Goal: Task Accomplishment & Management: Manage account settings

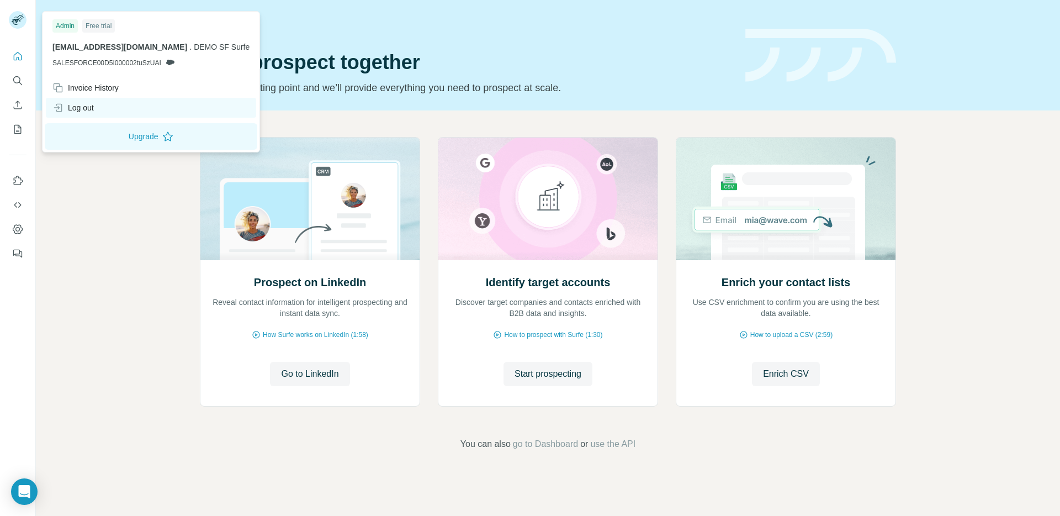
click at [94, 111] on div "Log out" at bounding box center [72, 107] width 41 height 11
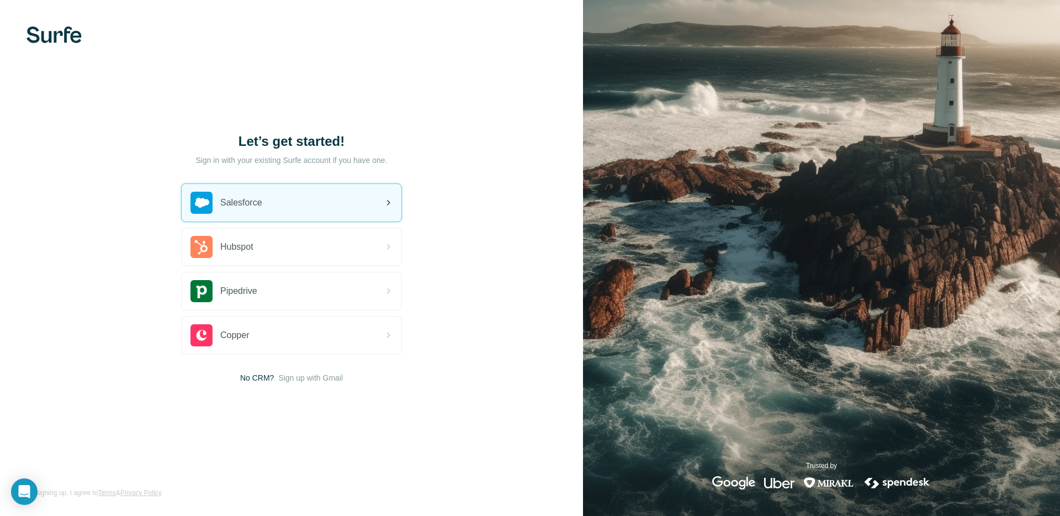
click at [247, 209] on div "Salesforce" at bounding box center [226, 203] width 72 height 22
click at [247, 205] on span "Salesforce" at bounding box center [241, 202] width 42 height 13
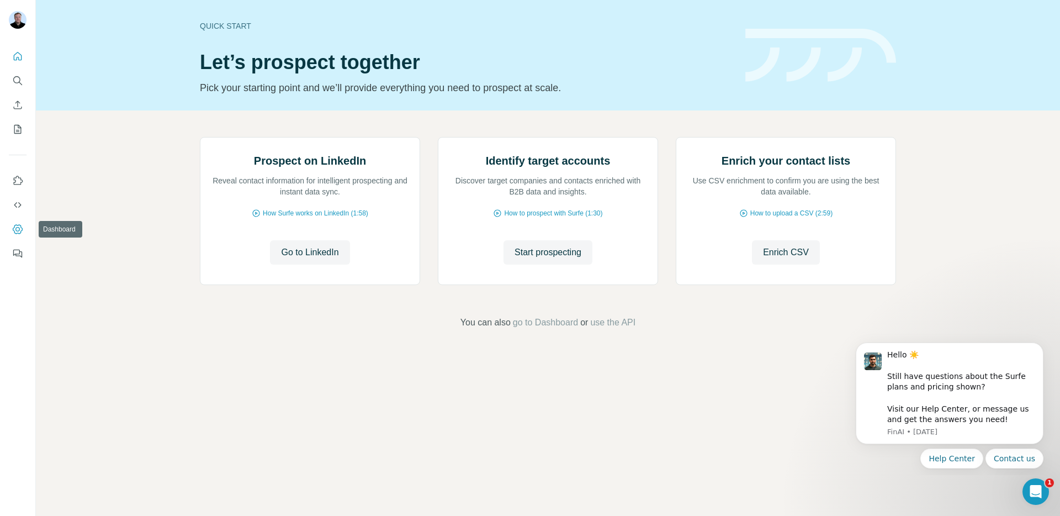
click at [17, 231] on icon "Dashboard" at bounding box center [17, 229] width 11 height 11
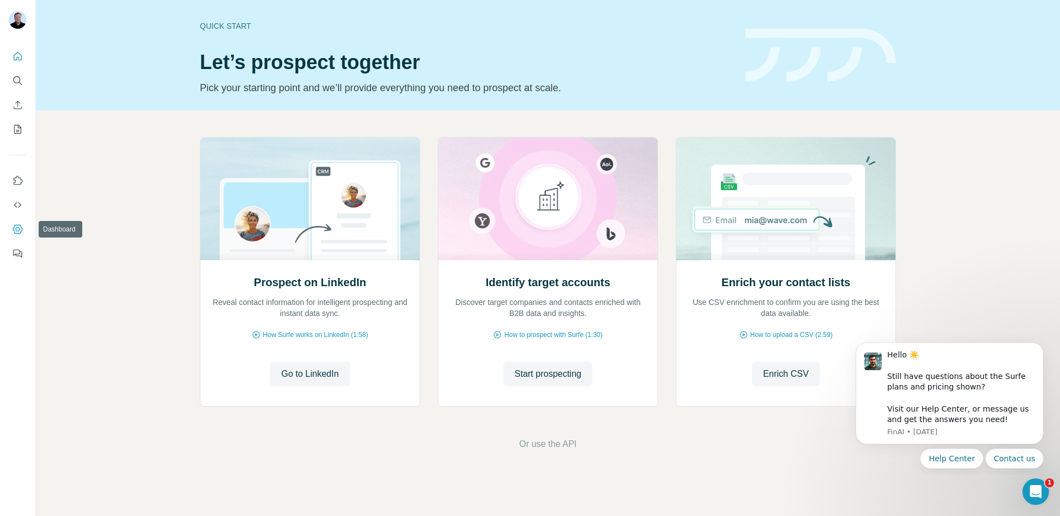
click at [21, 226] on icon "Dashboard" at bounding box center [18, 228] width 10 height 9
click at [776, 375] on span "Enrich CSV" at bounding box center [786, 373] width 46 height 13
click at [618, 448] on span "use the API" at bounding box center [612, 443] width 45 height 13
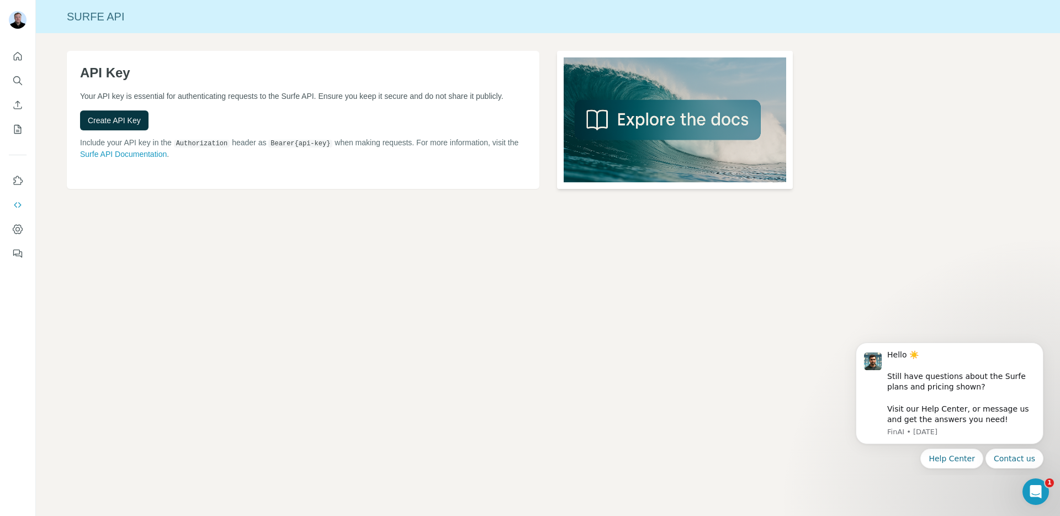
click at [608, 125] on img at bounding box center [675, 120] width 236 height 138
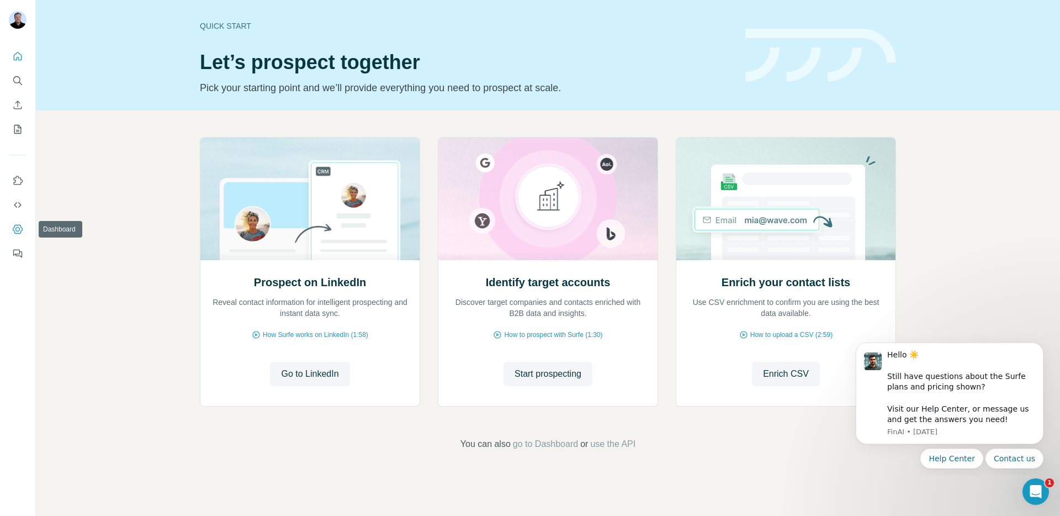
click at [16, 235] on button "Dashboard" at bounding box center [18, 229] width 18 height 20
click at [537, 373] on span "Start prospecting" at bounding box center [548, 373] width 67 height 13
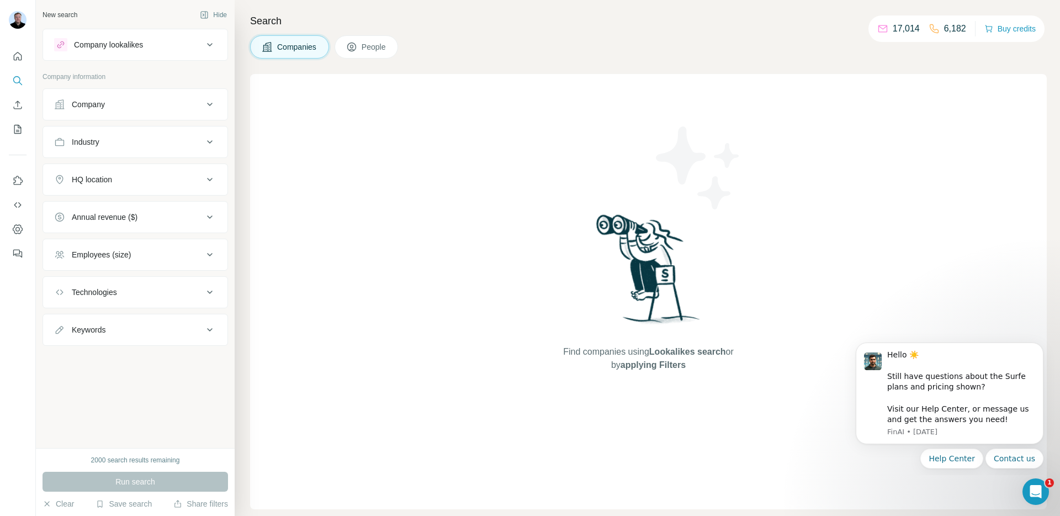
click at [134, 45] on div "Company lookalikes" at bounding box center [108, 44] width 69 height 11
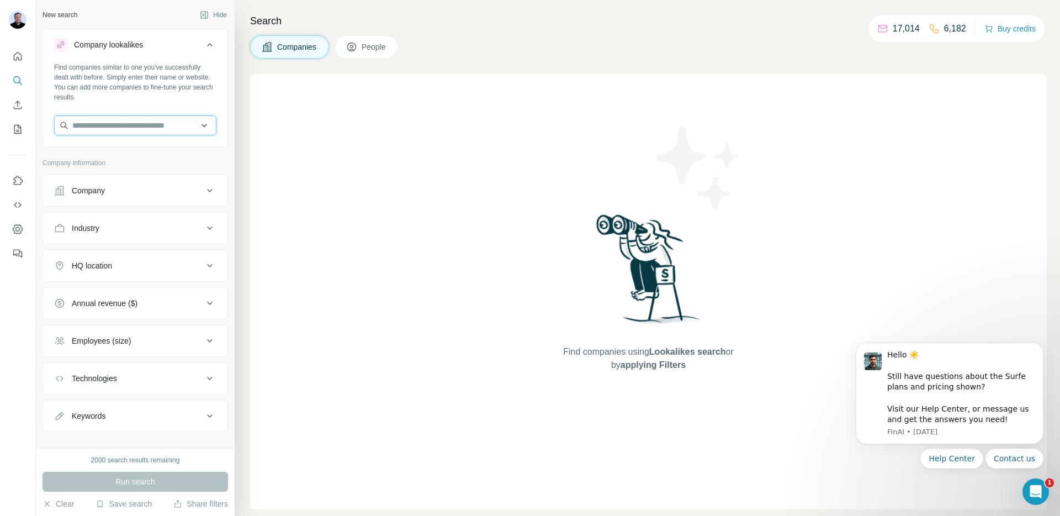
click at [126, 128] on input "text" at bounding box center [135, 125] width 162 height 20
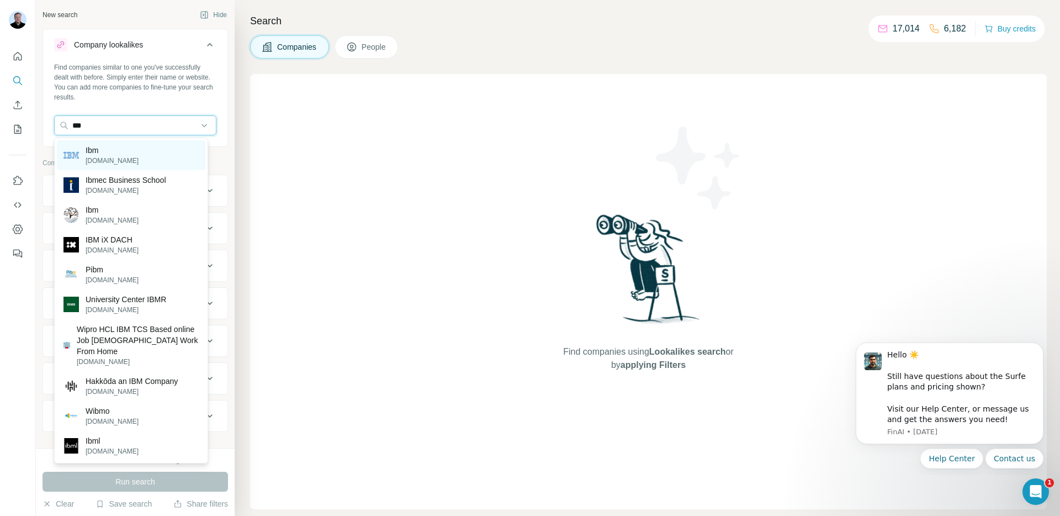
type input "***"
click at [130, 158] on div "Ibm ibm.com" at bounding box center [131, 155] width 149 height 30
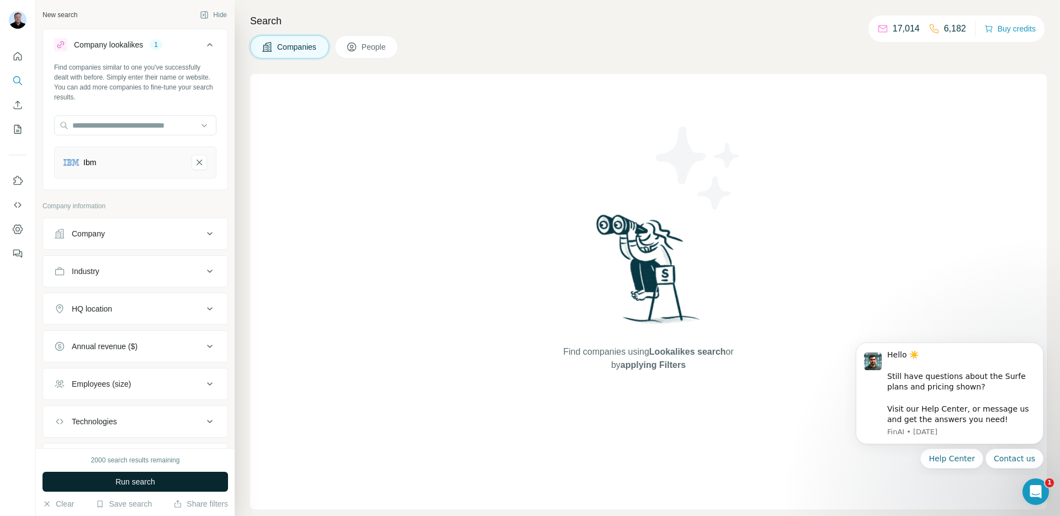
click at [144, 488] on button "Run search" at bounding box center [136, 482] width 186 height 20
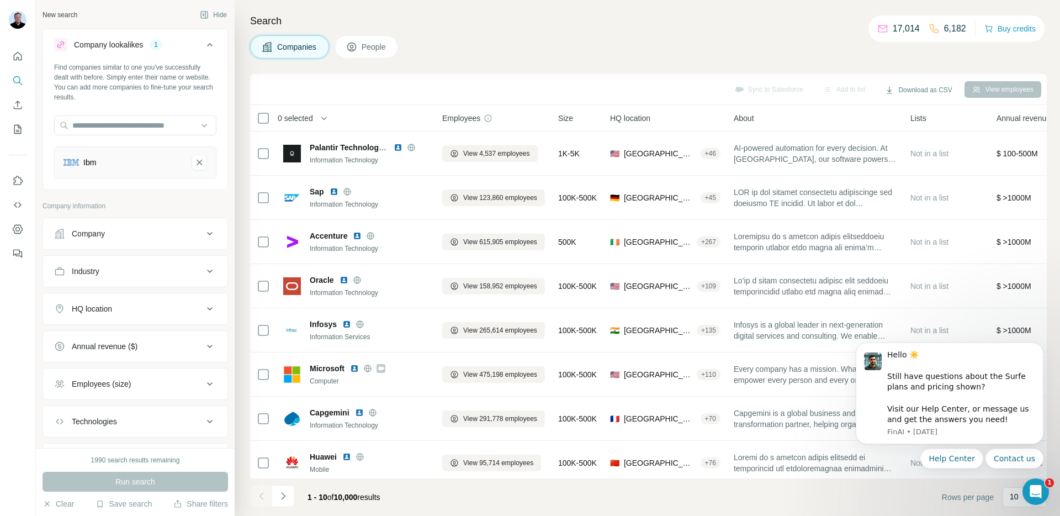
click at [369, 47] on span "People" at bounding box center [374, 46] width 25 height 11
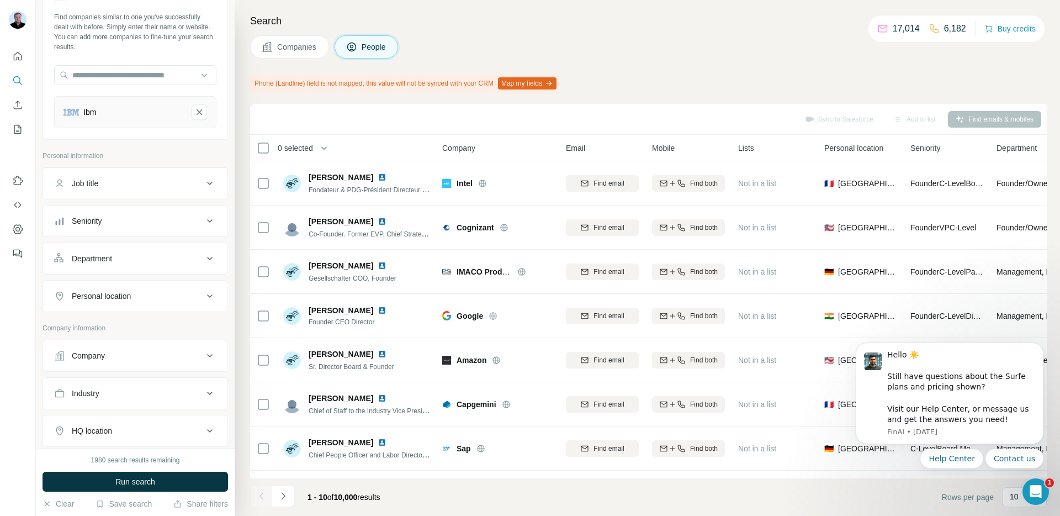
scroll to position [69, 0]
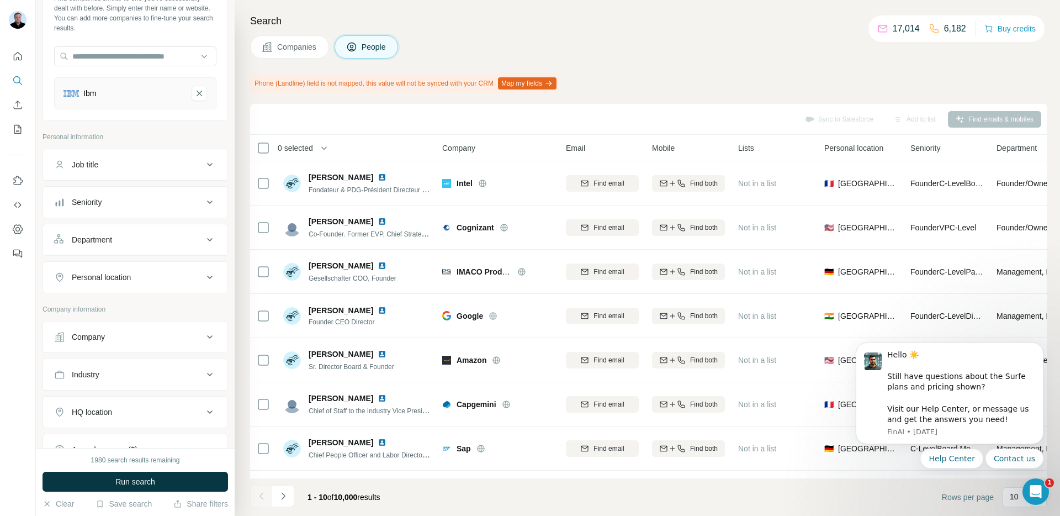
click at [128, 171] on button "Job title" at bounding box center [135, 164] width 184 height 27
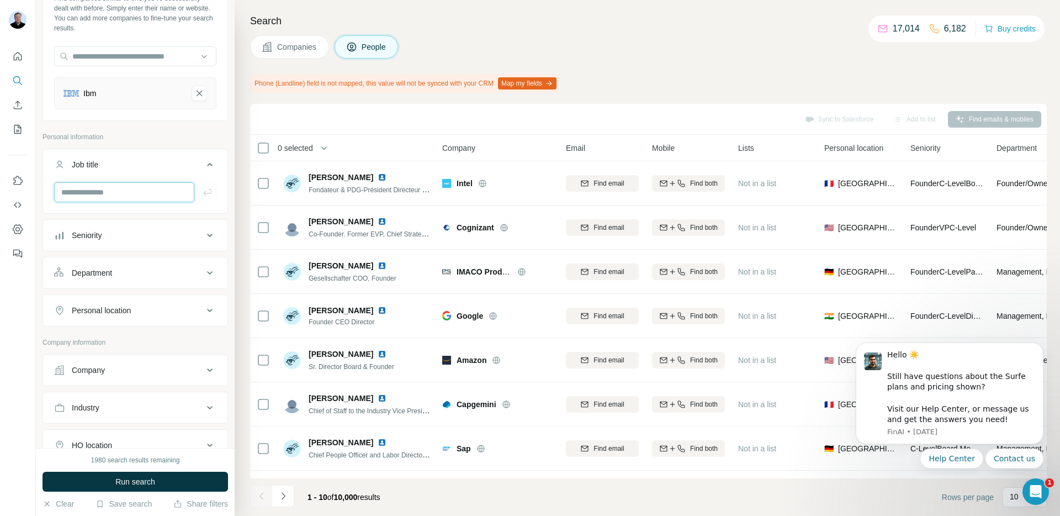
click at [123, 188] on input "text" at bounding box center [124, 192] width 140 height 20
type input "****"
click at [202, 192] on icon "button" at bounding box center [207, 192] width 11 height 11
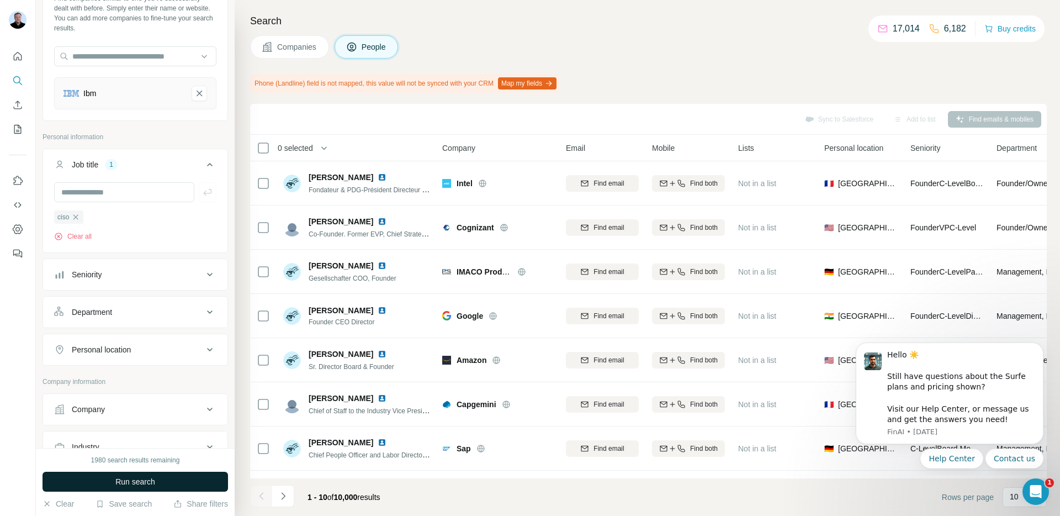
click at [134, 476] on span "Run search" at bounding box center [135, 481] width 40 height 11
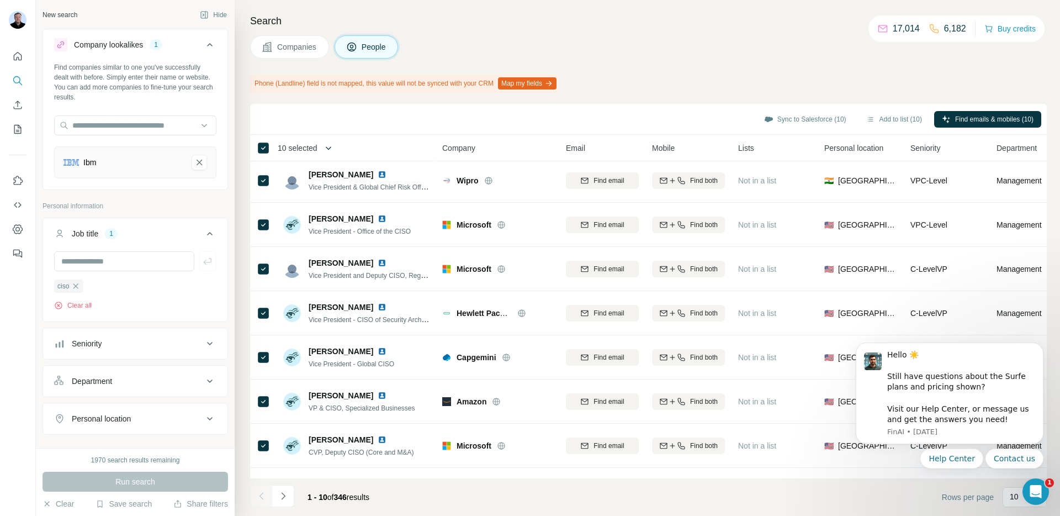
click at [327, 147] on icon "button" at bounding box center [328, 147] width 11 height 11
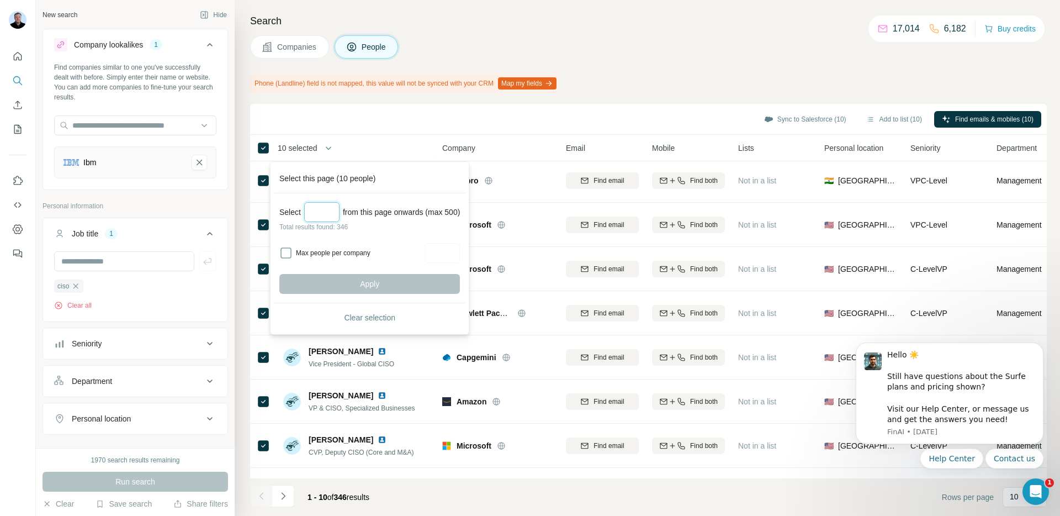
click at [322, 213] on input "Select a number (up to 500)" at bounding box center [321, 212] width 35 height 20
type input "**"
click at [442, 253] on input "Max people per company" at bounding box center [442, 253] width 35 height 20
type input "*"
click at [379, 283] on span "Apply" at bounding box center [369, 283] width 19 height 11
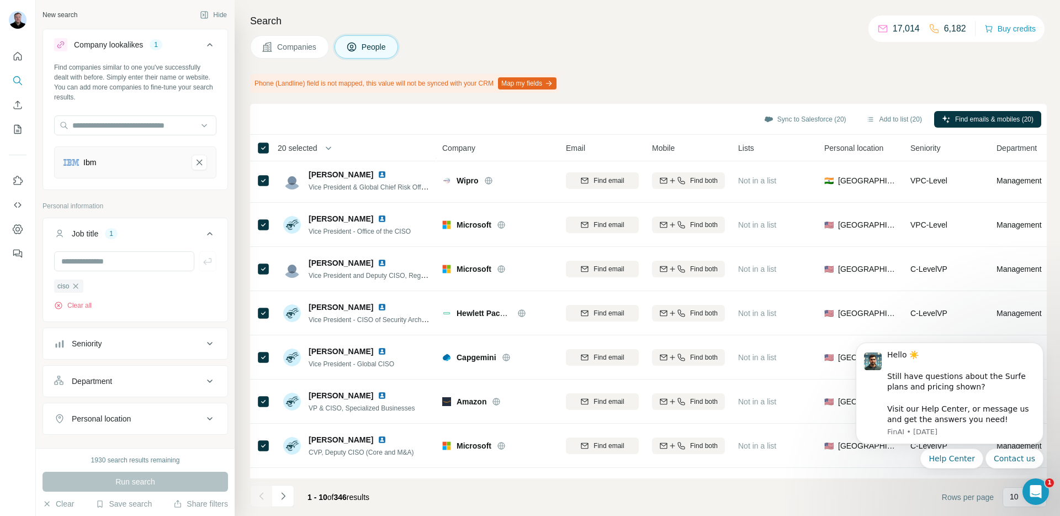
click at [270, 147] on div "20 selected" at bounding box center [293, 147] width 47 height 11
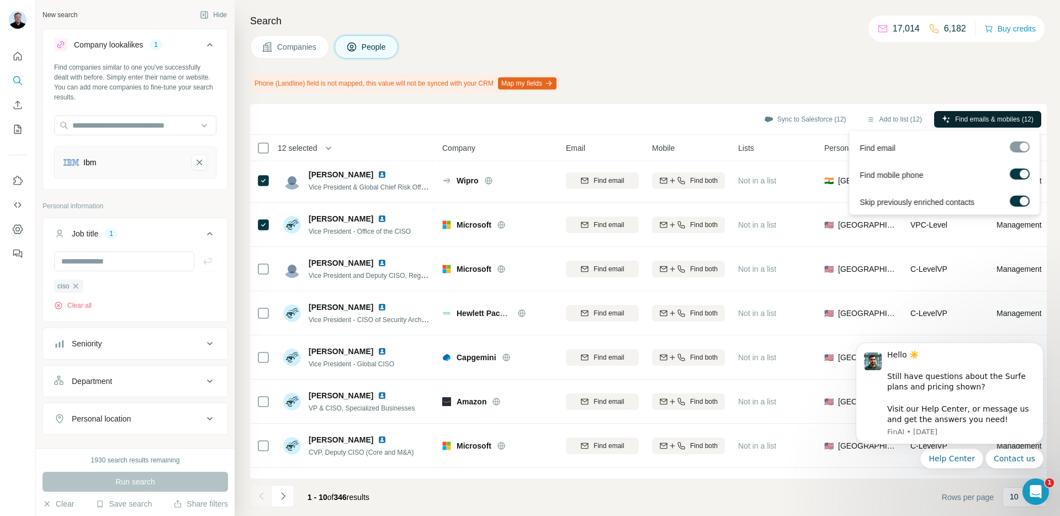
click at [986, 119] on span "Find emails & mobiles (12)" at bounding box center [994, 119] width 78 height 10
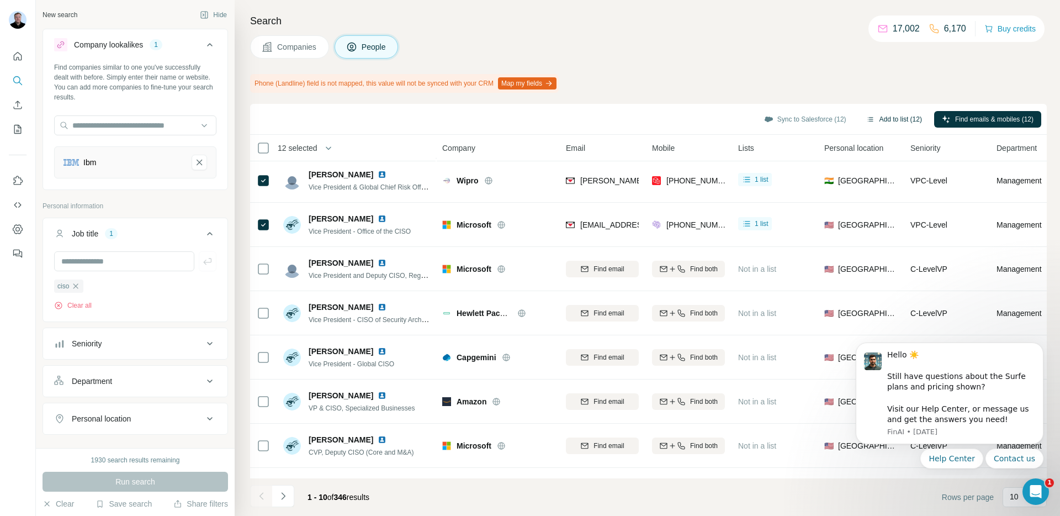
click at [887, 119] on button "Add to list (12)" at bounding box center [894, 119] width 71 height 17
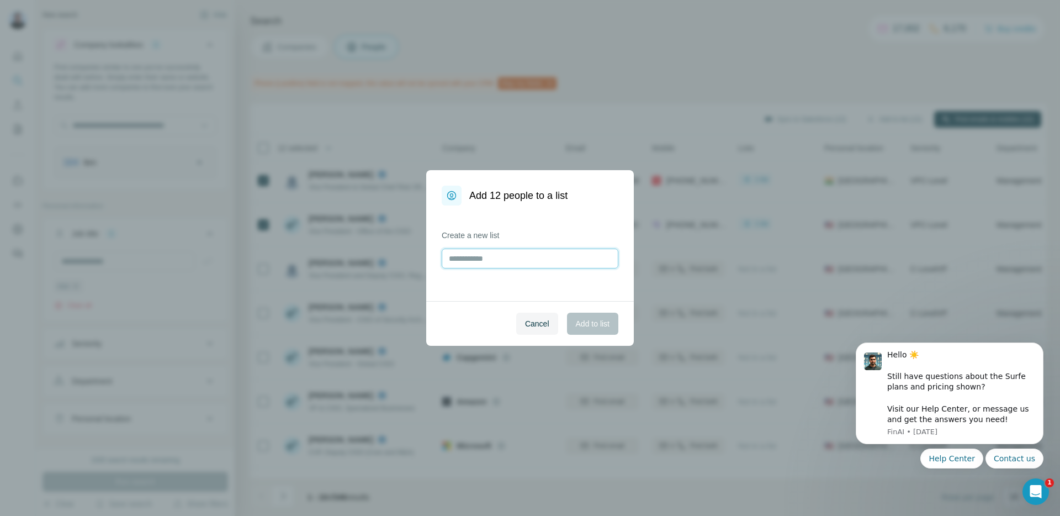
click at [538, 258] on input "text" at bounding box center [530, 258] width 177 height 20
click at [506, 259] on input "****" at bounding box center [530, 258] width 177 height 20
type input "****"
click at [572, 316] on button "Add to list" at bounding box center [592, 324] width 51 height 22
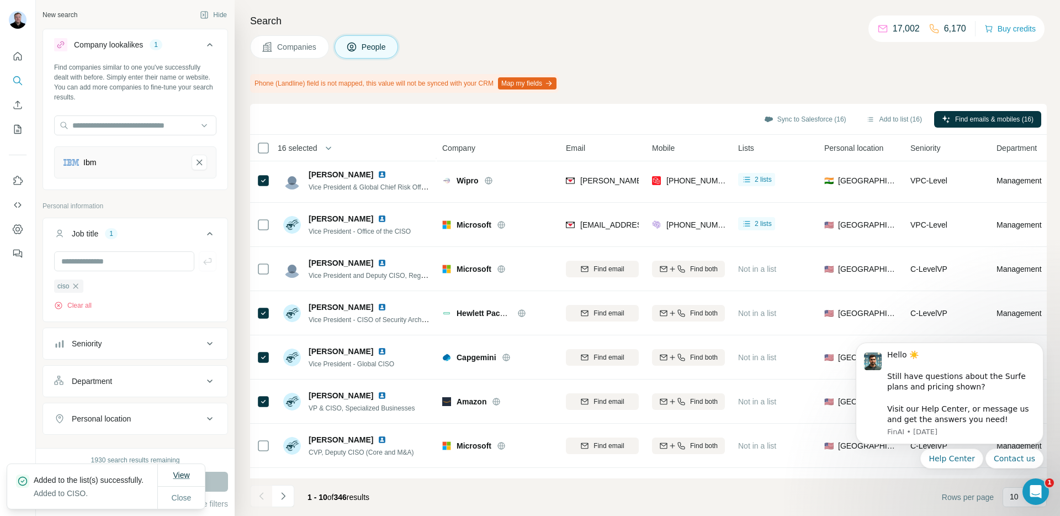
click at [179, 476] on button "View" at bounding box center [181, 475] width 32 height 20
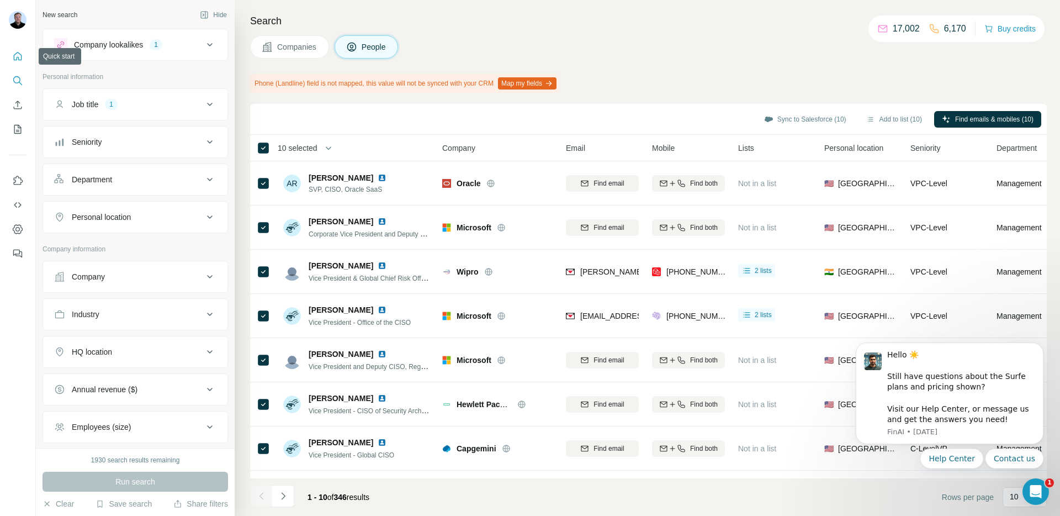
click at [18, 52] on icon "Quick start" at bounding box center [18, 56] width 8 height 8
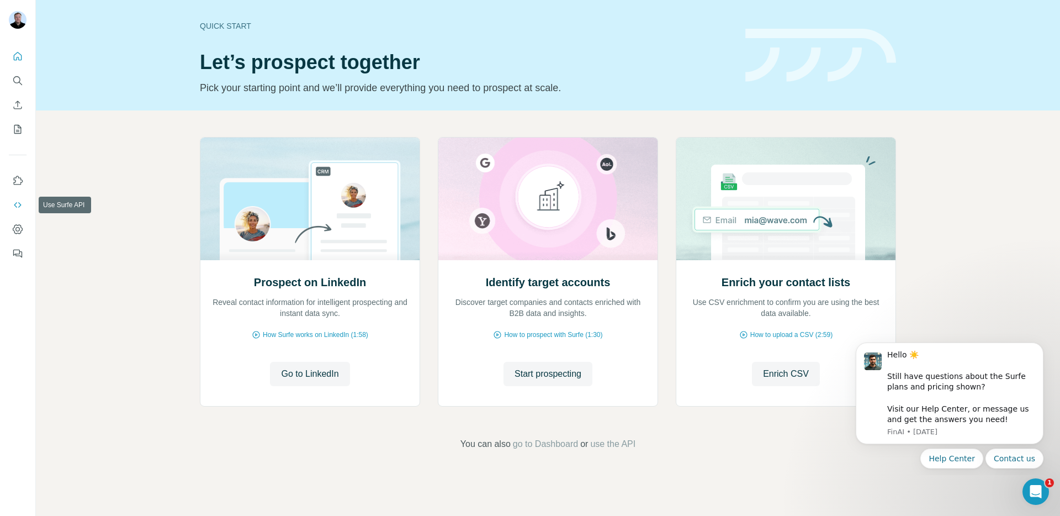
click at [14, 202] on icon "Use Surfe API" at bounding box center [17, 204] width 11 height 11
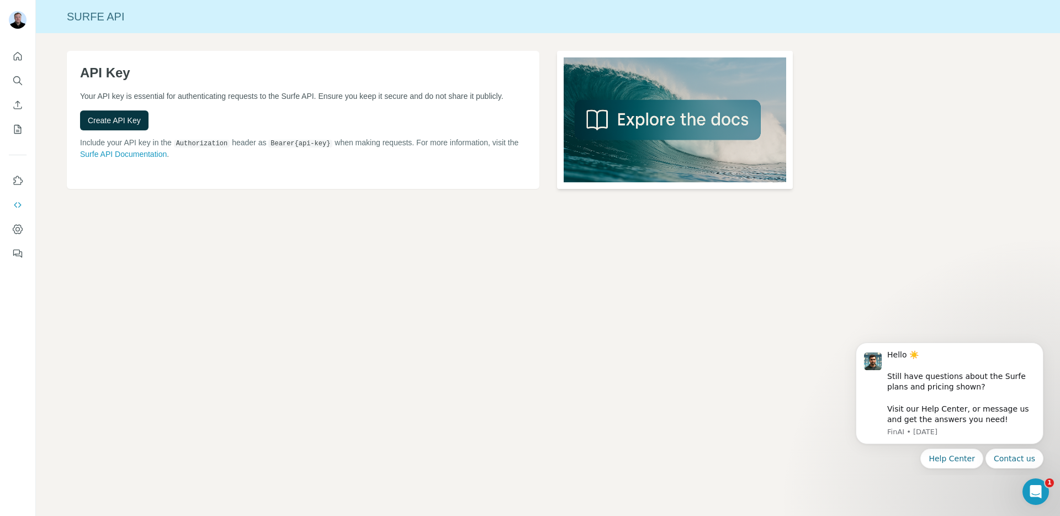
click at [620, 125] on img at bounding box center [675, 120] width 236 height 138
